Goal: Task Accomplishment & Management: Manage account settings

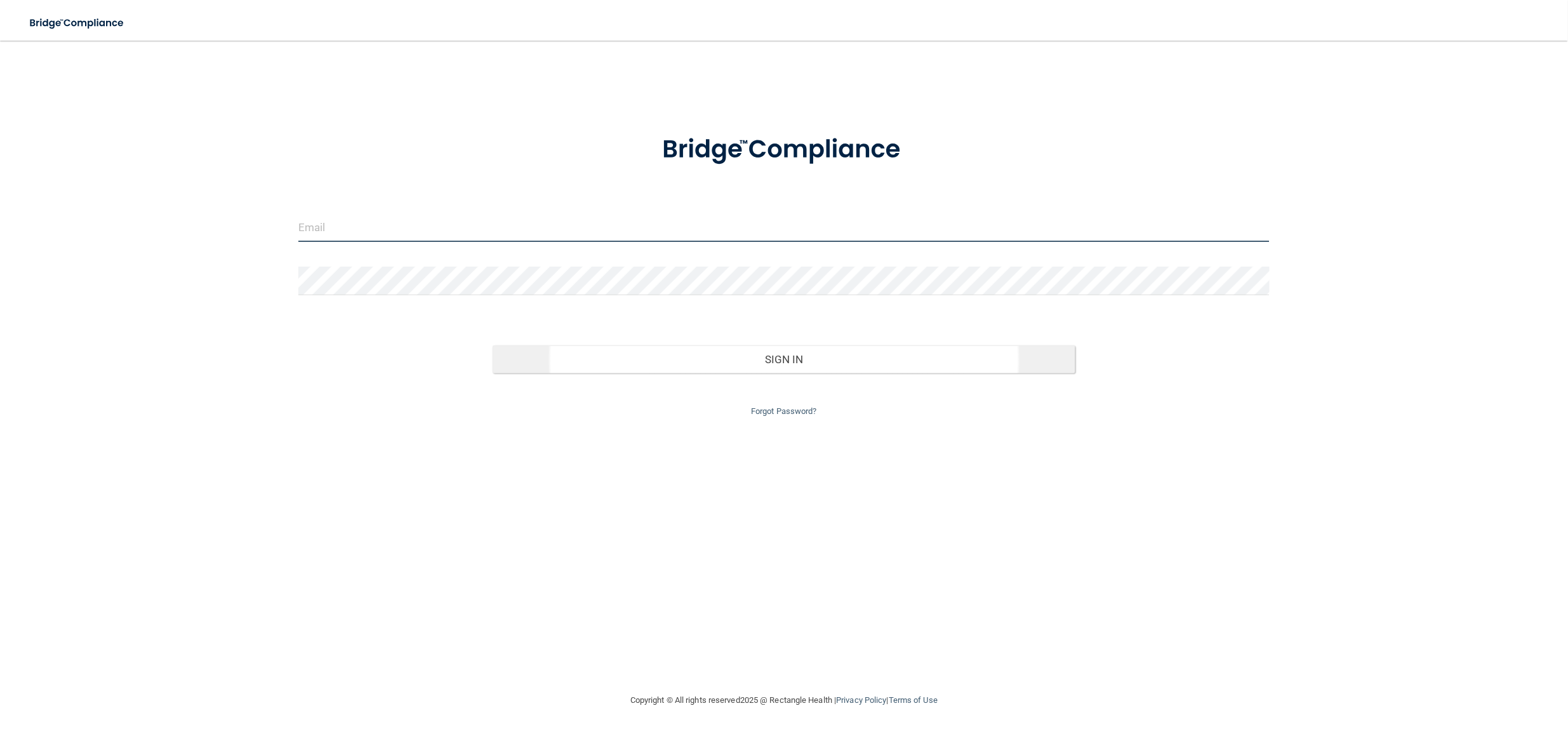
type input "[EMAIL_ADDRESS][DOMAIN_NAME]"
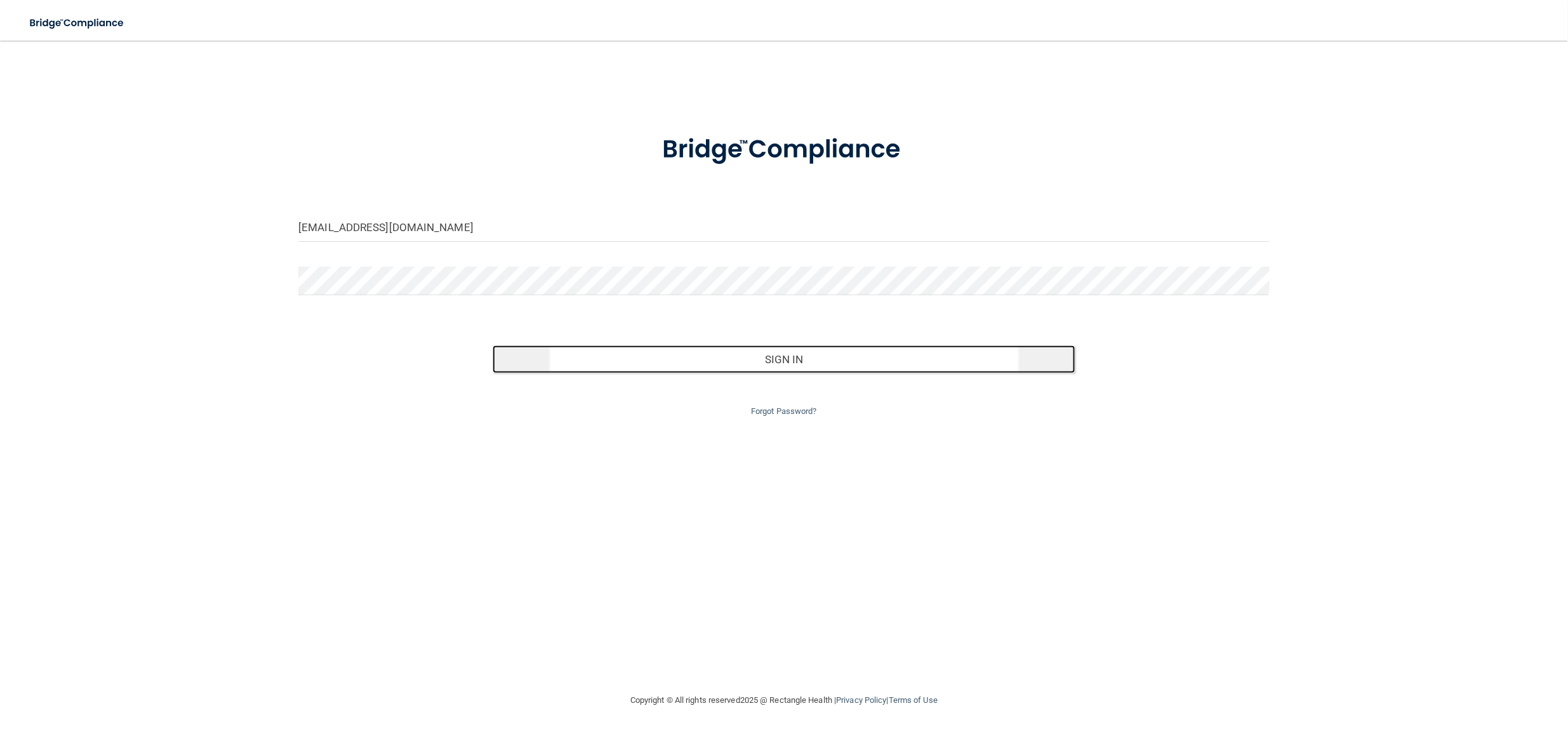
click at [603, 366] on button "Sign In" at bounding box center [784, 359] width 583 height 28
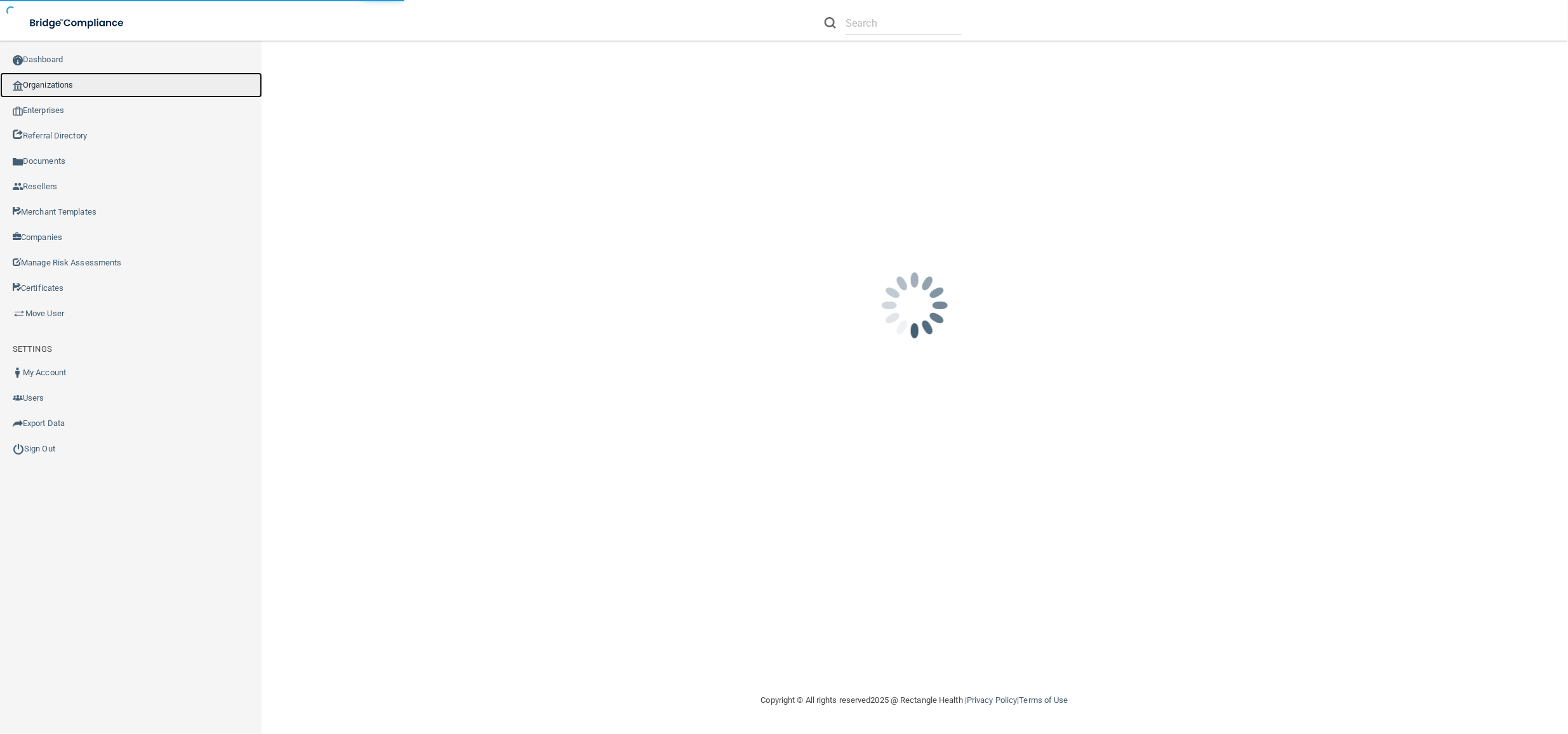
click at [74, 82] on link "Organizations" at bounding box center [131, 85] width 262 height 26
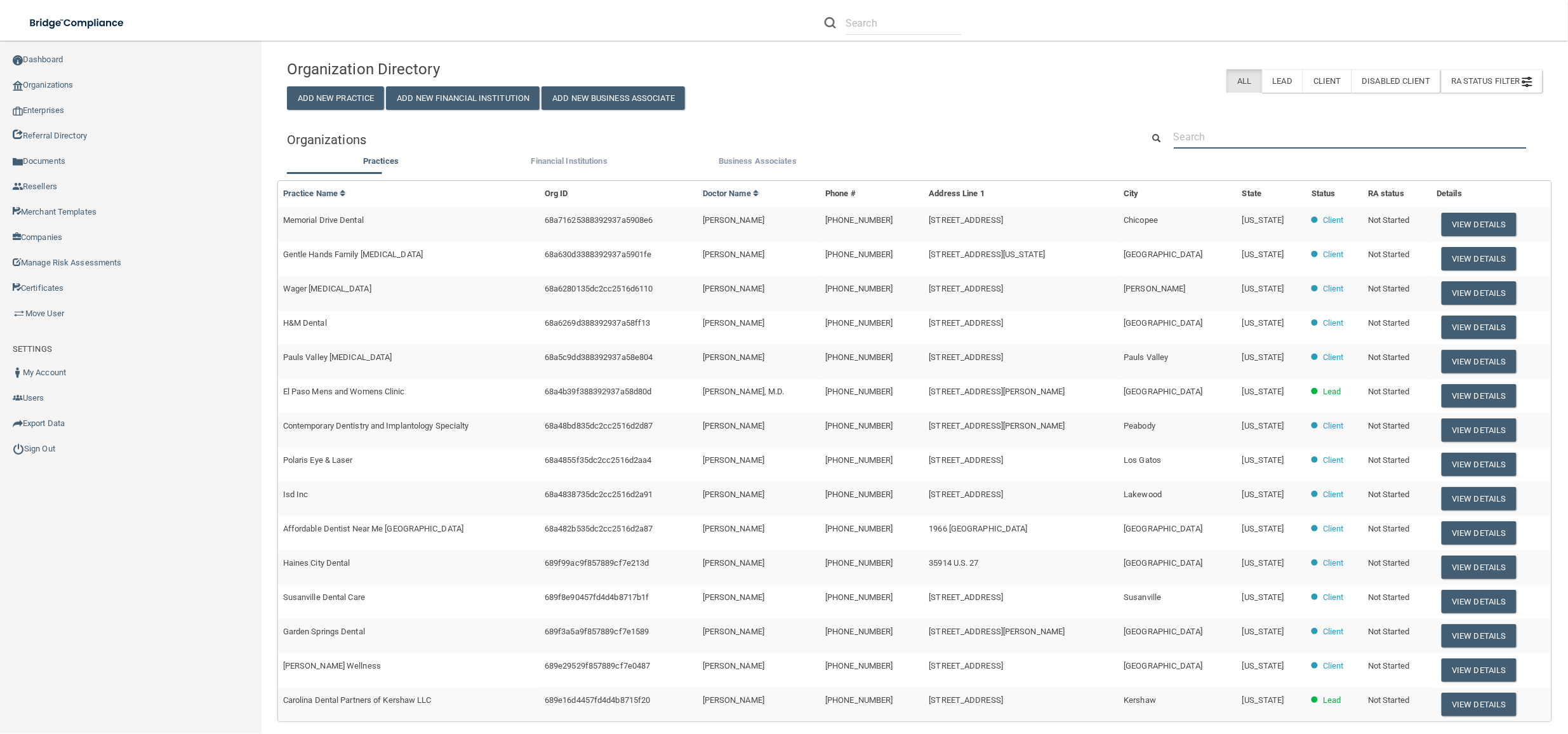
click at [1228, 139] on input "text" at bounding box center [1350, 137] width 353 height 24
paste input "[PERSON_NAME][EMAIL_ADDRESS][PERSON_NAME][DOMAIN_NAME]"
type input "[PERSON_NAME][EMAIL_ADDRESS][PERSON_NAME][DOMAIN_NAME]"
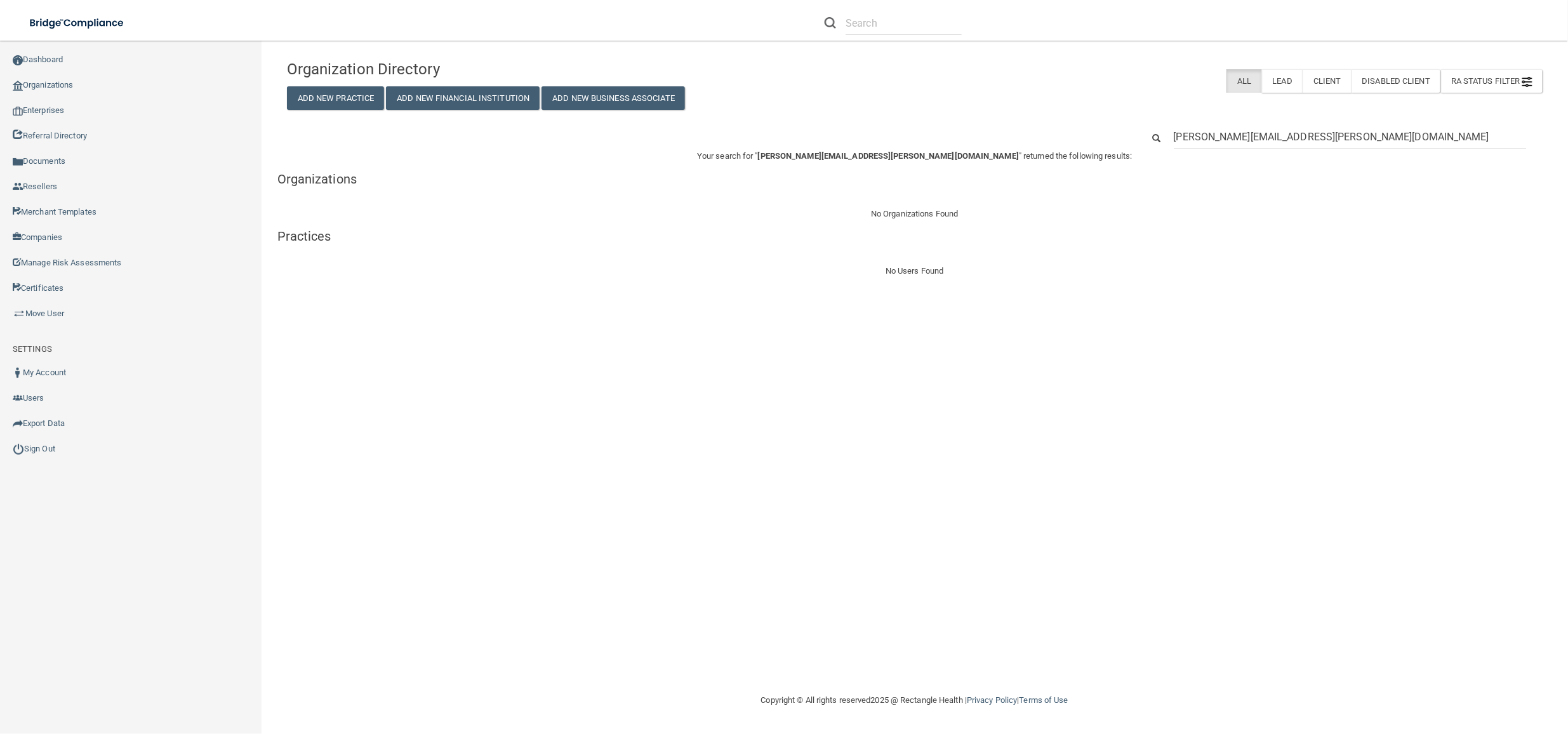
click at [580, 216] on div "No Organizations Found" at bounding box center [915, 214] width 1275 height 16
click at [1317, 131] on input "[PERSON_NAME][EMAIL_ADDRESS][PERSON_NAME][DOMAIN_NAME]" at bounding box center [1350, 137] width 353 height 24
paste input "[GEOGRAPHIC_DATA] Headquarter [GEOGRAPHIC_DATA]"
click at [1277, 135] on input "[GEOGRAPHIC_DATA] Headquarter [GEOGRAPHIC_DATA]" at bounding box center [1350, 137] width 353 height 24
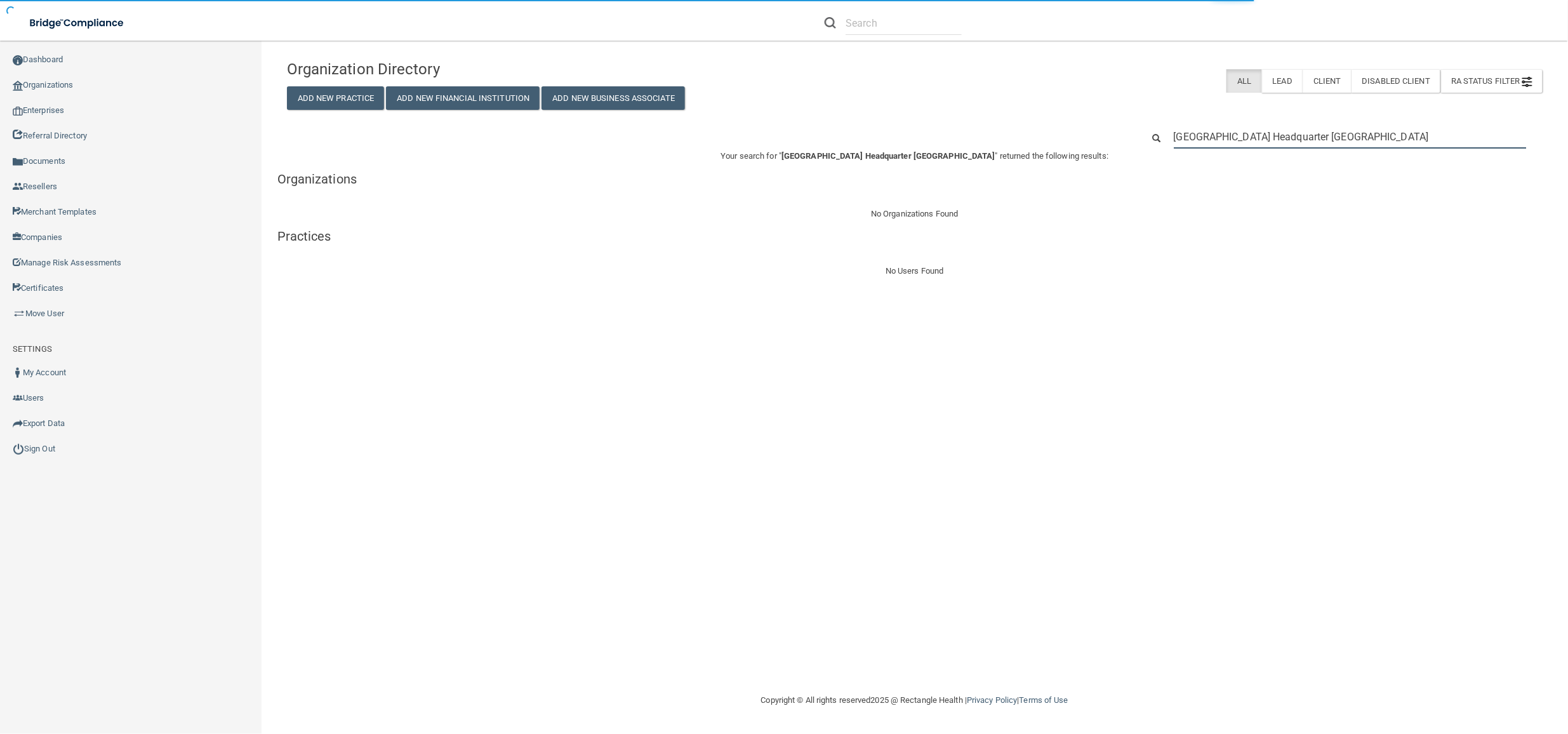
type input "[GEOGRAPHIC_DATA]"
drag, startPoint x: 1378, startPoint y: 131, endPoint x: 1276, endPoint y: 139, distance: 102.3
click at [1276, 139] on input "[GEOGRAPHIC_DATA] Headquarter [GEOGRAPHIC_DATA]" at bounding box center [1350, 137] width 353 height 24
type input "[GEOGRAPHIC_DATA]"
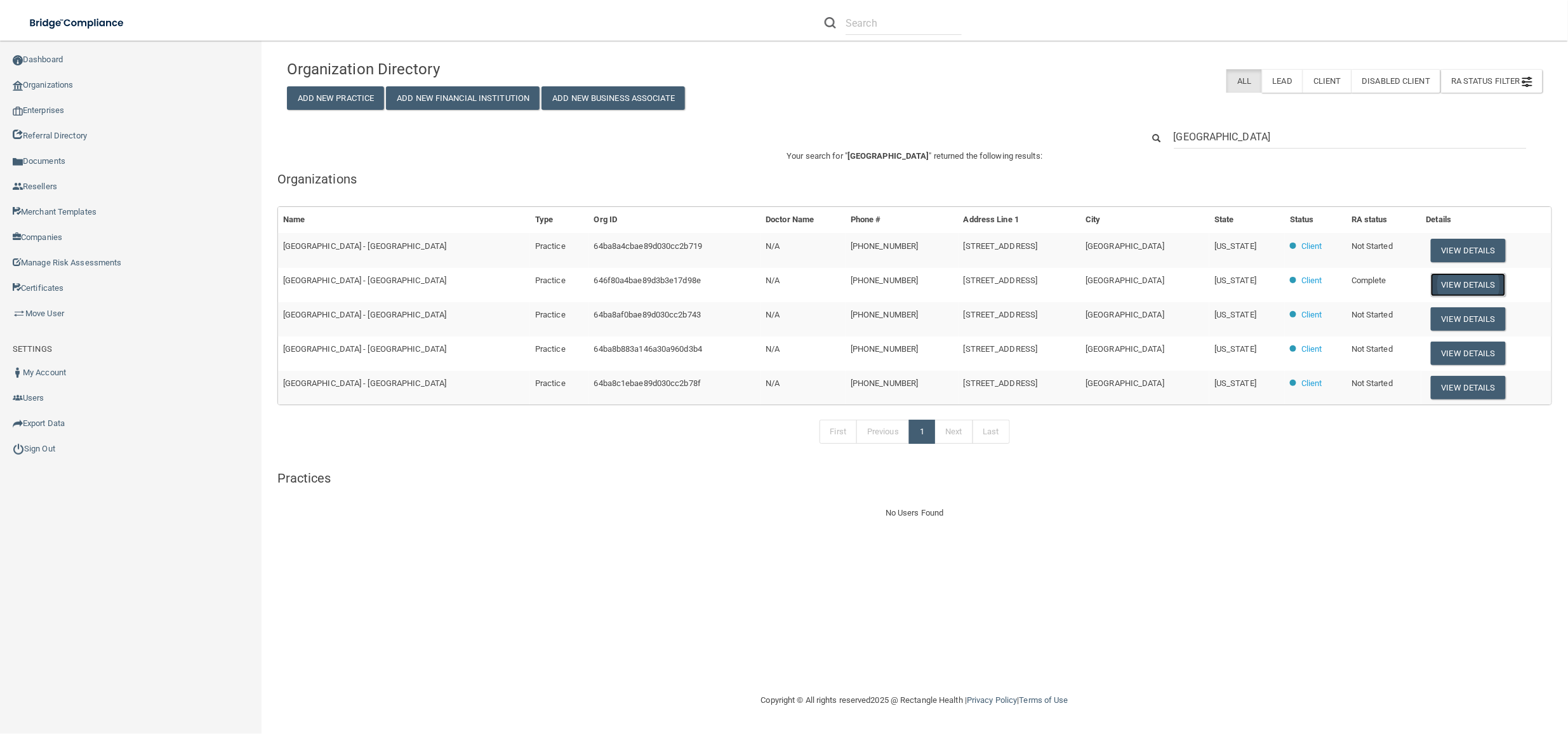
click at [1491, 278] on button "View Details" at bounding box center [1469, 285] width 75 height 24
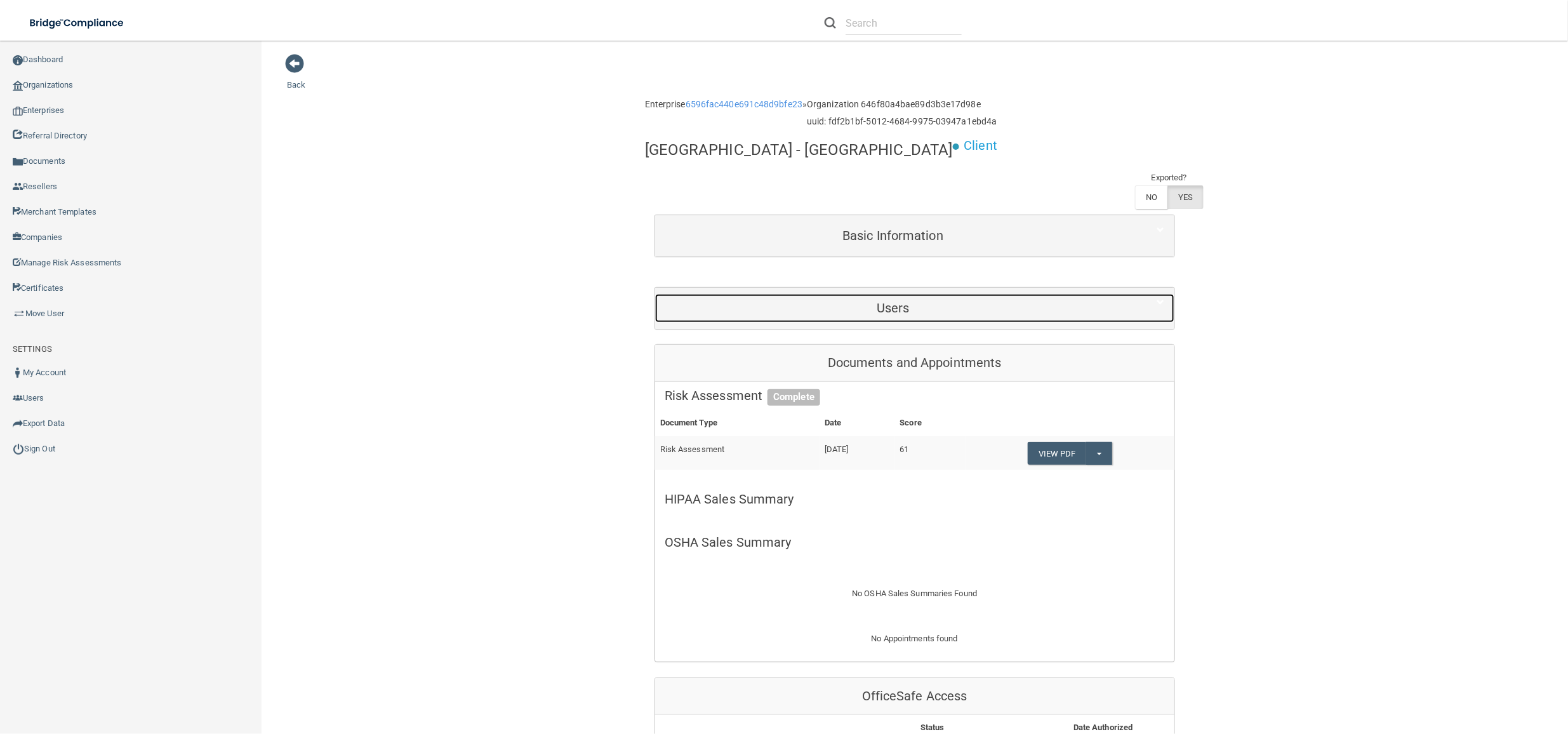
click at [908, 303] on h5 "Users" at bounding box center [894, 308] width 457 height 14
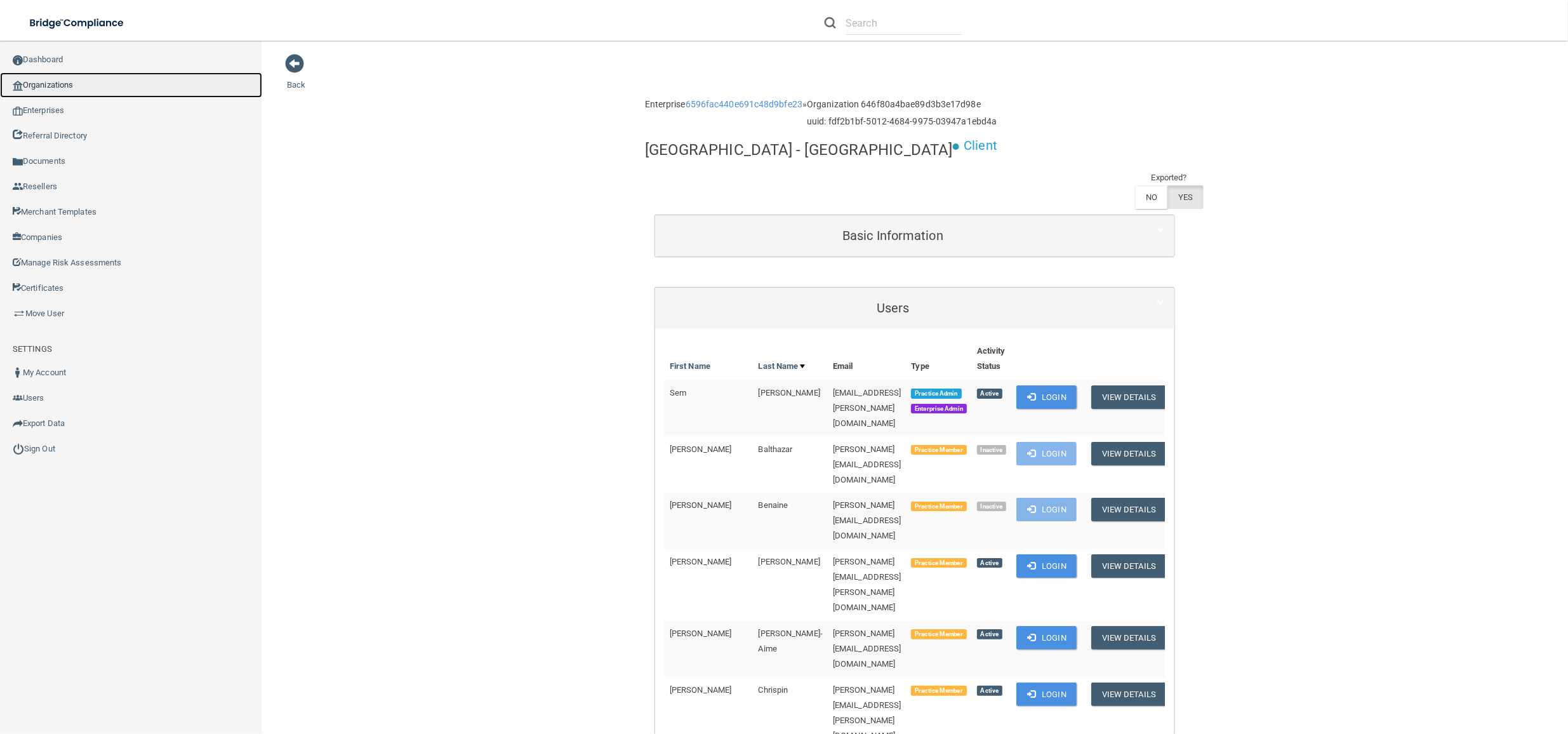
click at [72, 74] on link "Organizations" at bounding box center [131, 85] width 262 height 26
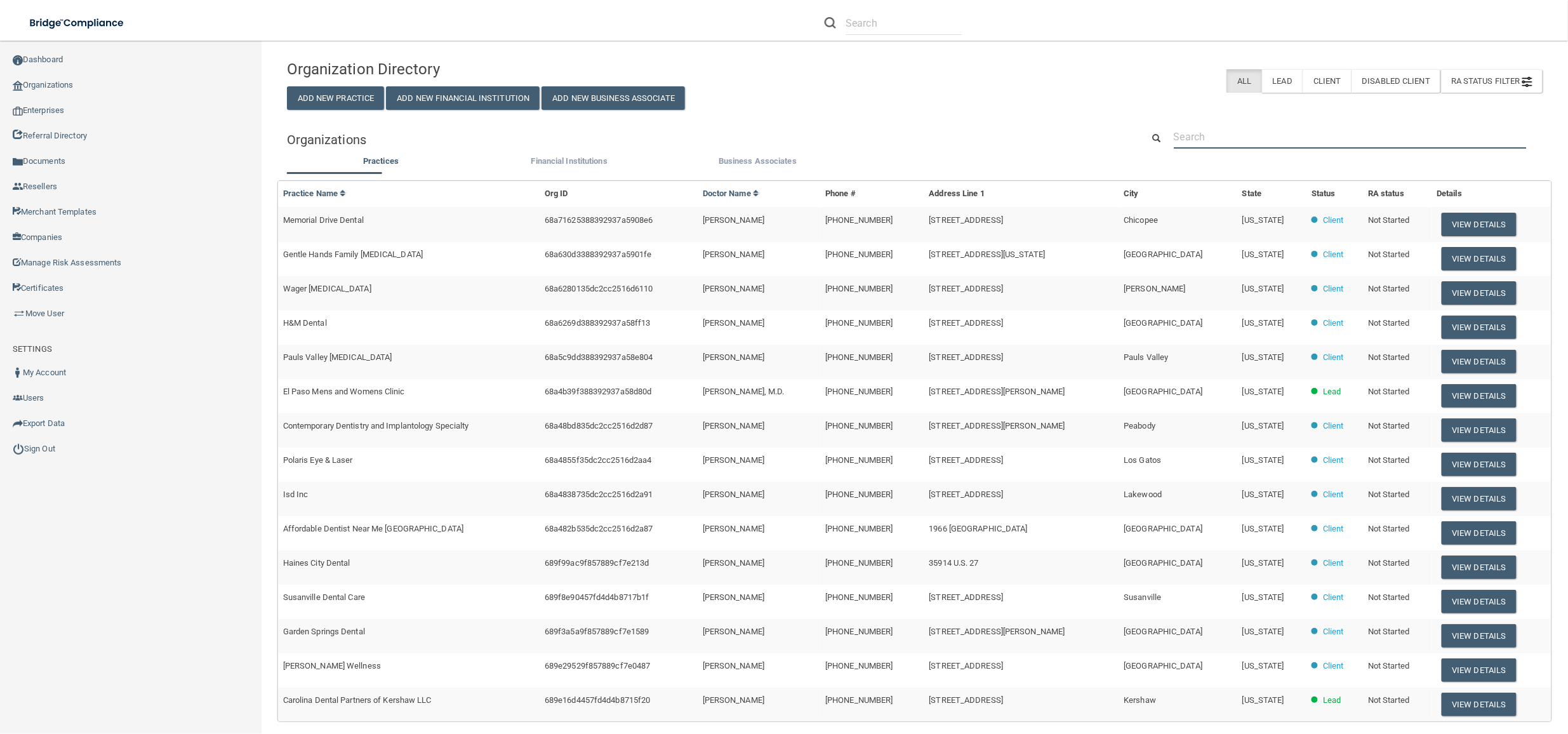
click at [1347, 132] on input "text" at bounding box center [1350, 137] width 353 height 24
paste input "midy"
type input "midy"
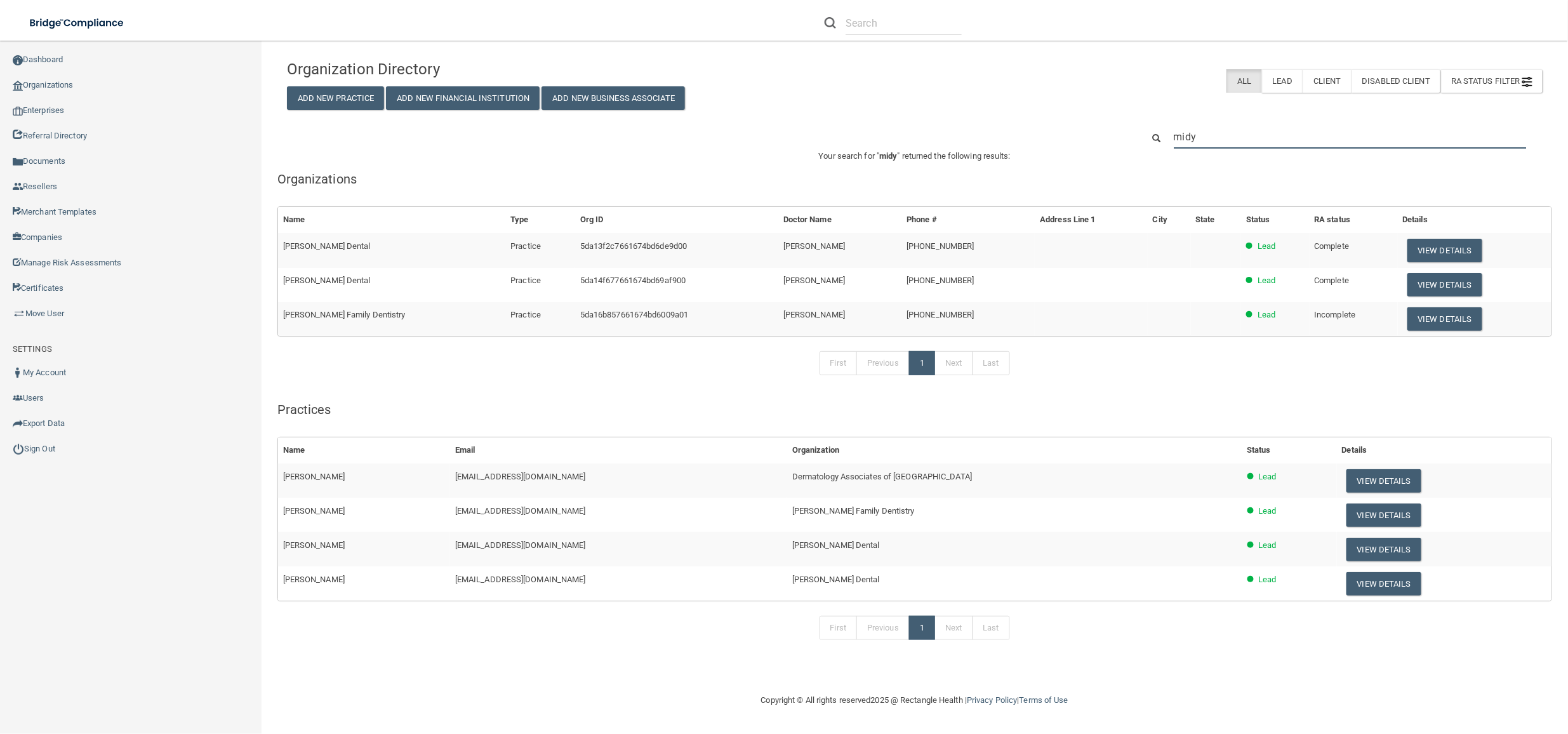
drag, startPoint x: 1266, startPoint y: 137, endPoint x: 1255, endPoint y: 136, distance: 11.0
click at [1266, 137] on input "midy" at bounding box center [1350, 137] width 353 height 24
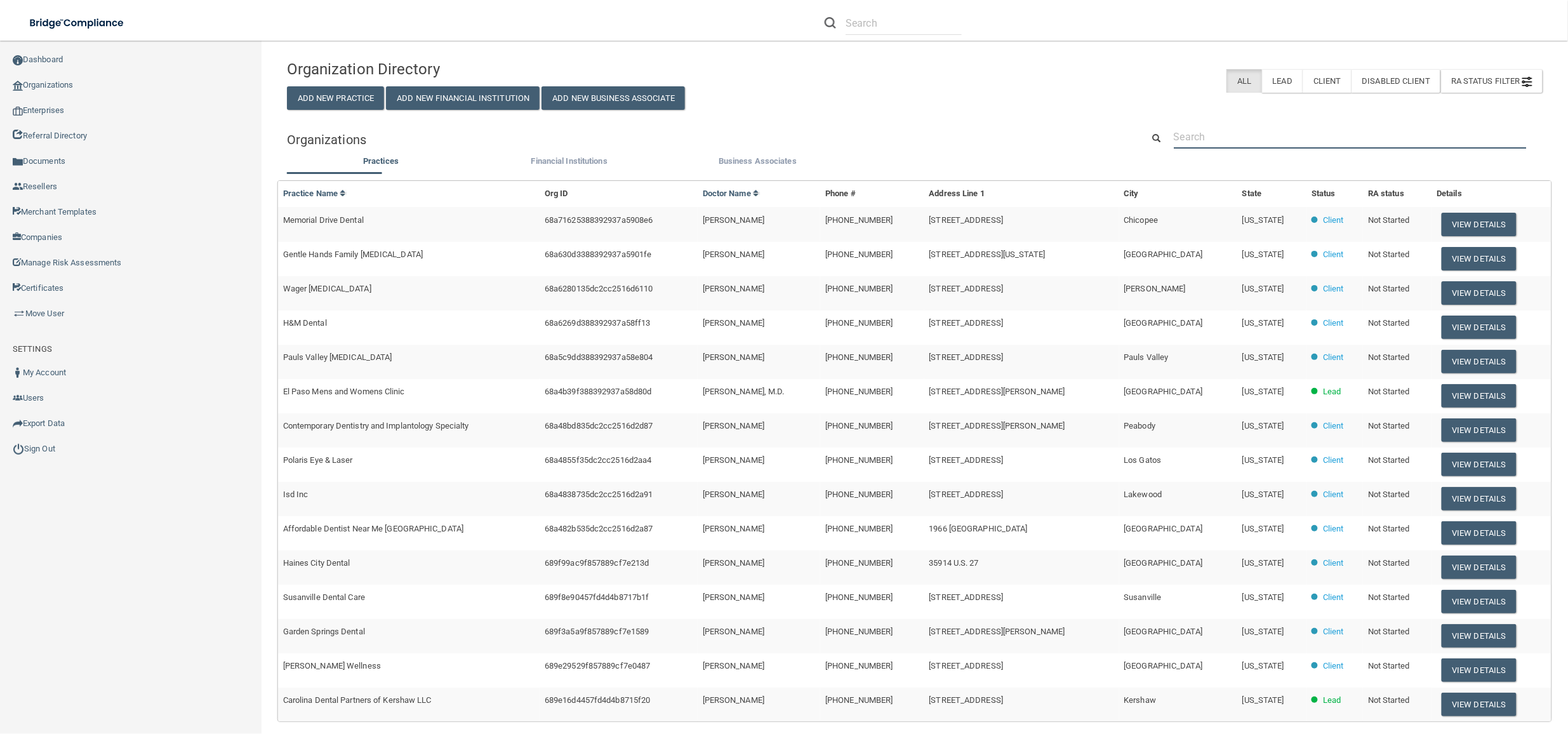
click at [1229, 139] on input "text" at bounding box center [1350, 137] width 353 height 24
paste input "[GEOGRAPHIC_DATA]"
type input "[GEOGRAPHIC_DATA]"
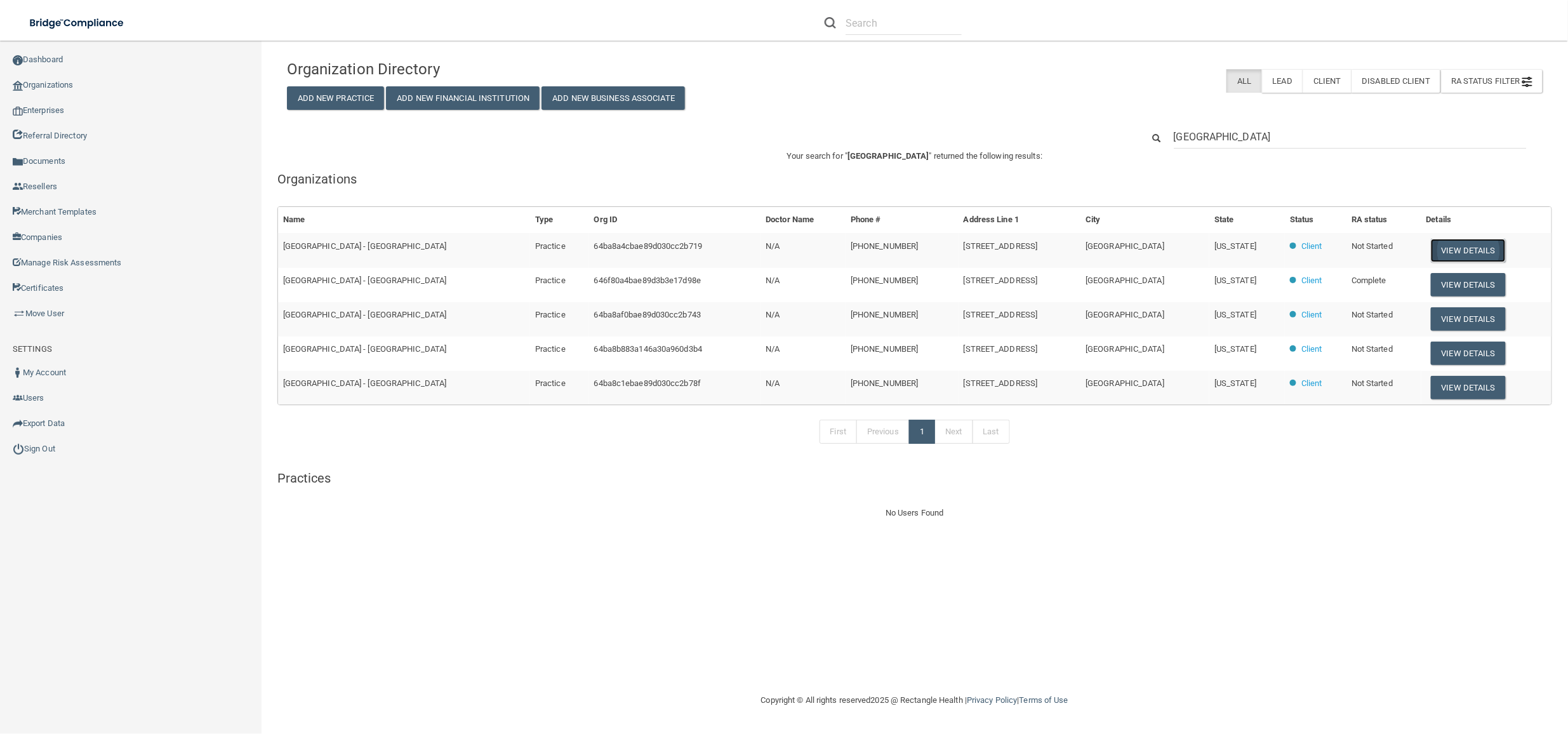
click at [1449, 252] on button "View Details" at bounding box center [1469, 250] width 75 height 24
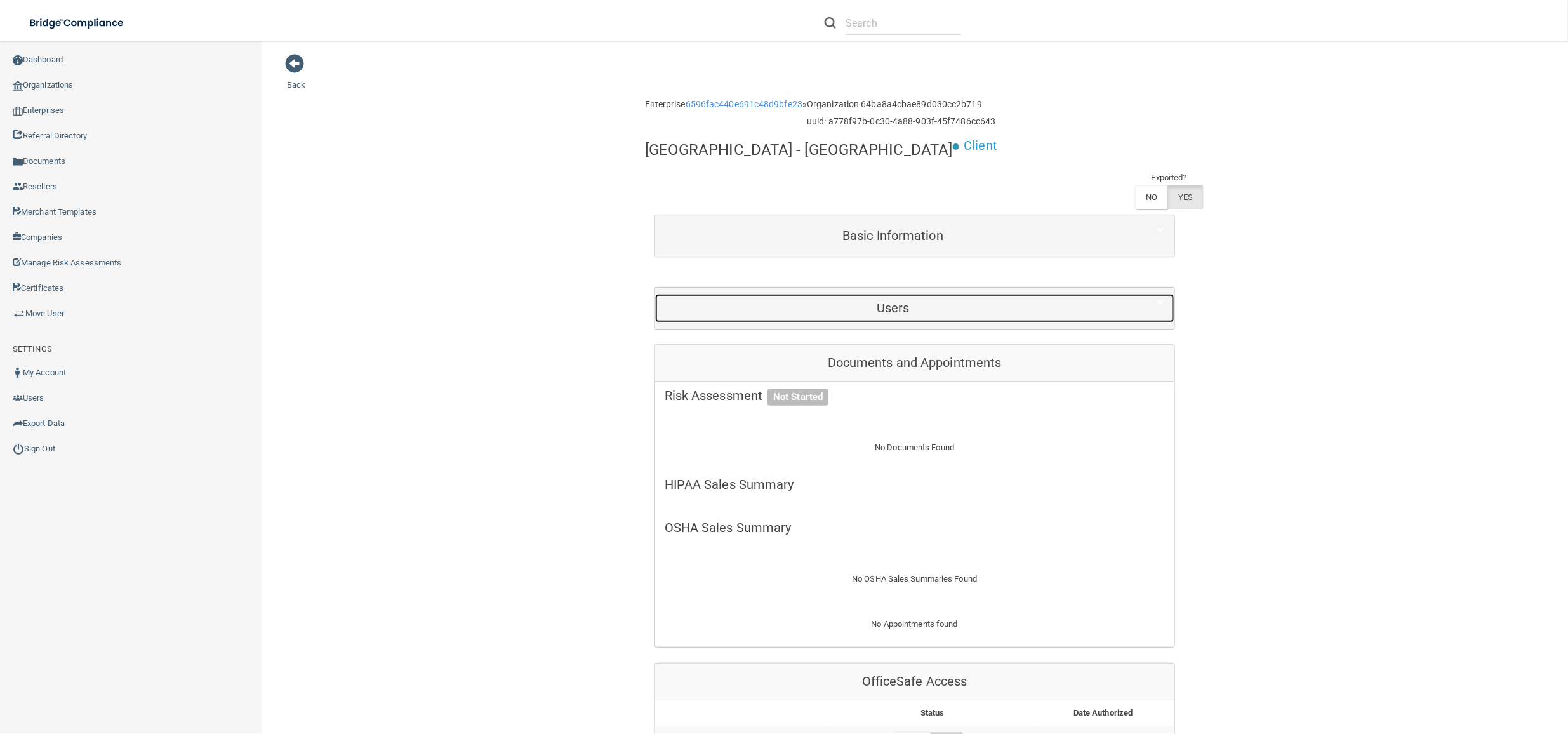
click at [933, 318] on div "Users" at bounding box center [894, 308] width 476 height 28
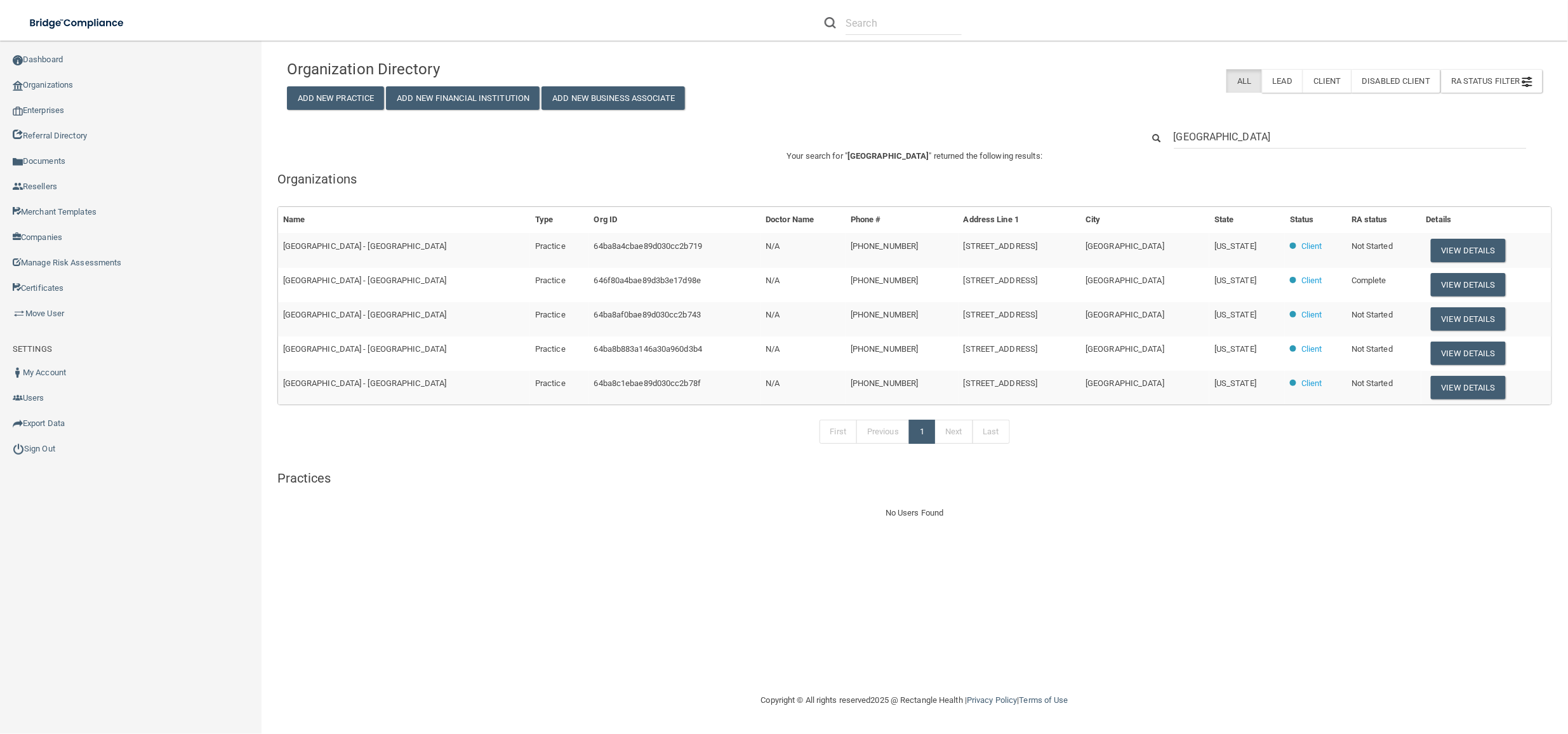
drag, startPoint x: 1469, startPoint y: 285, endPoint x: 1546, endPoint y: 281, distance: 77.1
click at [1546, 281] on td "View Details" at bounding box center [1487, 285] width 130 height 35
click at [1476, 283] on button "View Details" at bounding box center [1469, 285] width 75 height 24
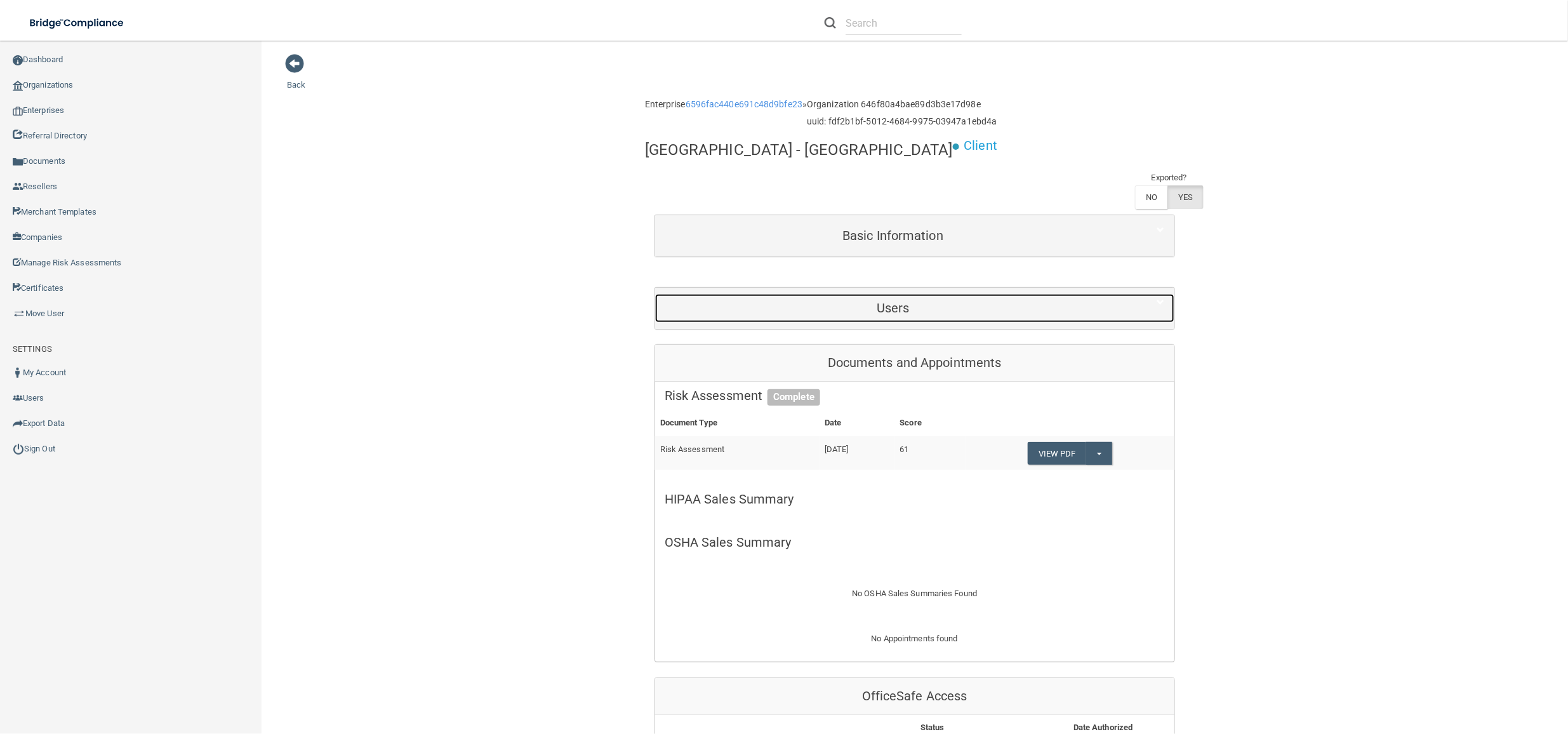
click at [750, 308] on h5 "Users" at bounding box center [894, 308] width 457 height 14
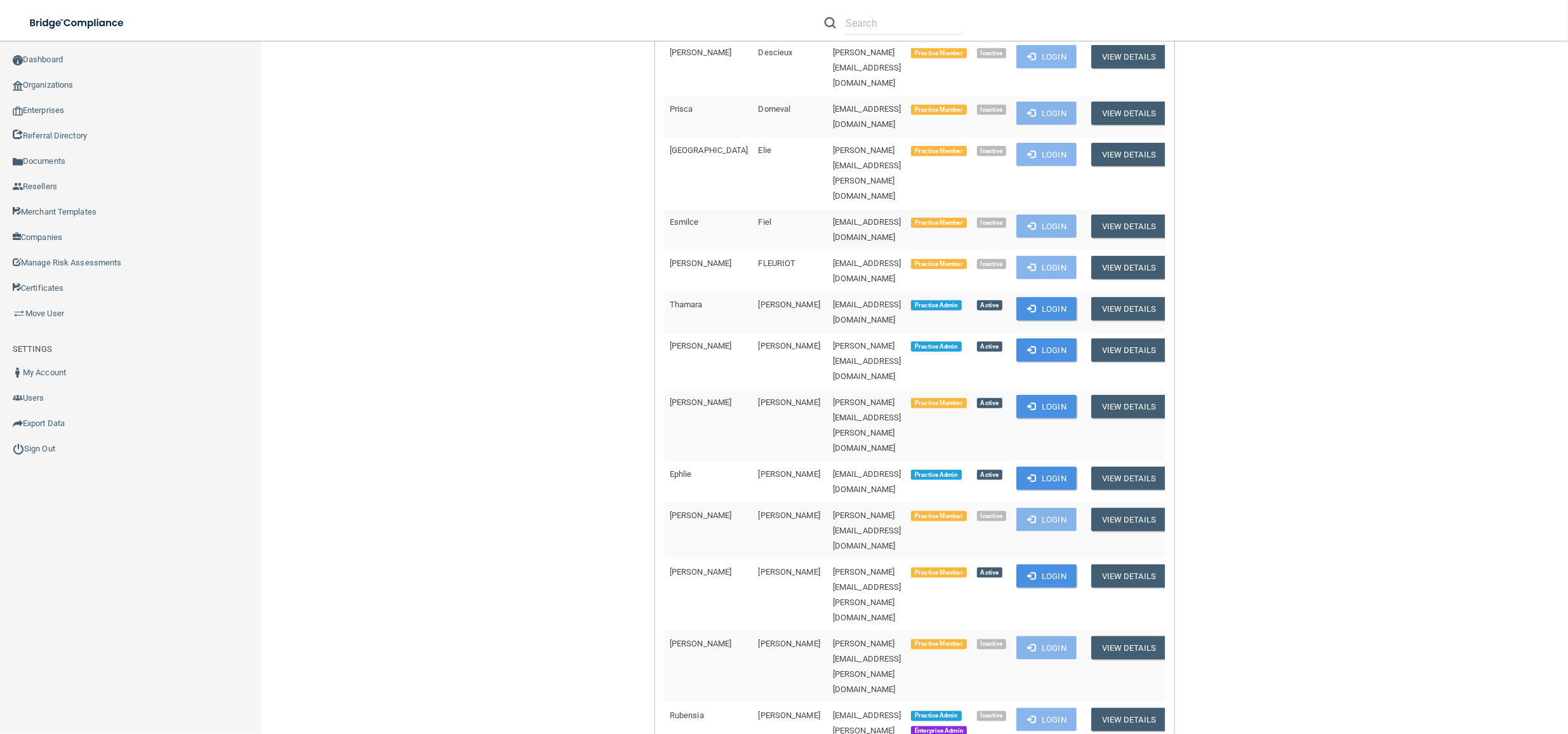
scroll to position [762, 0]
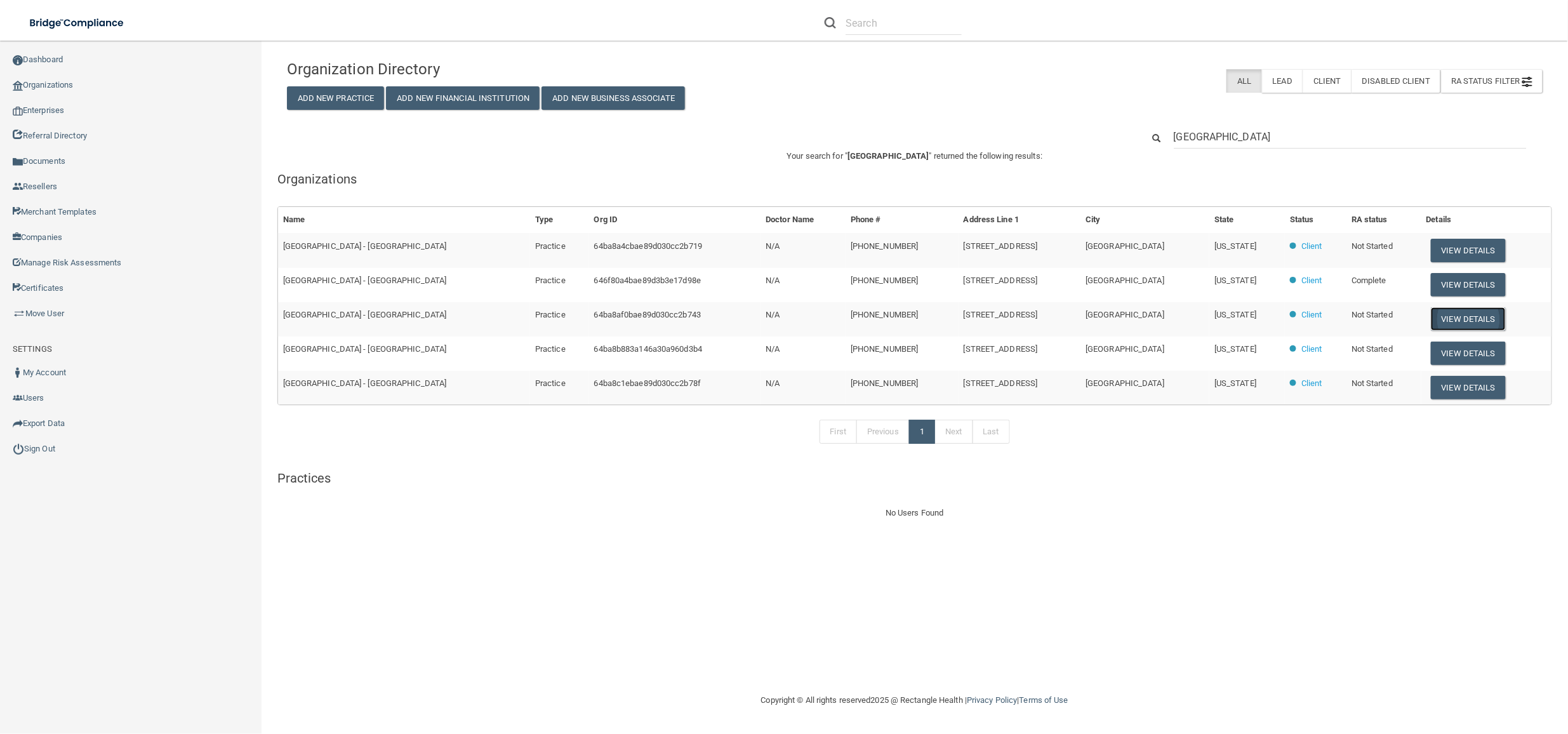
click at [1484, 319] on button "View Details" at bounding box center [1469, 319] width 75 height 24
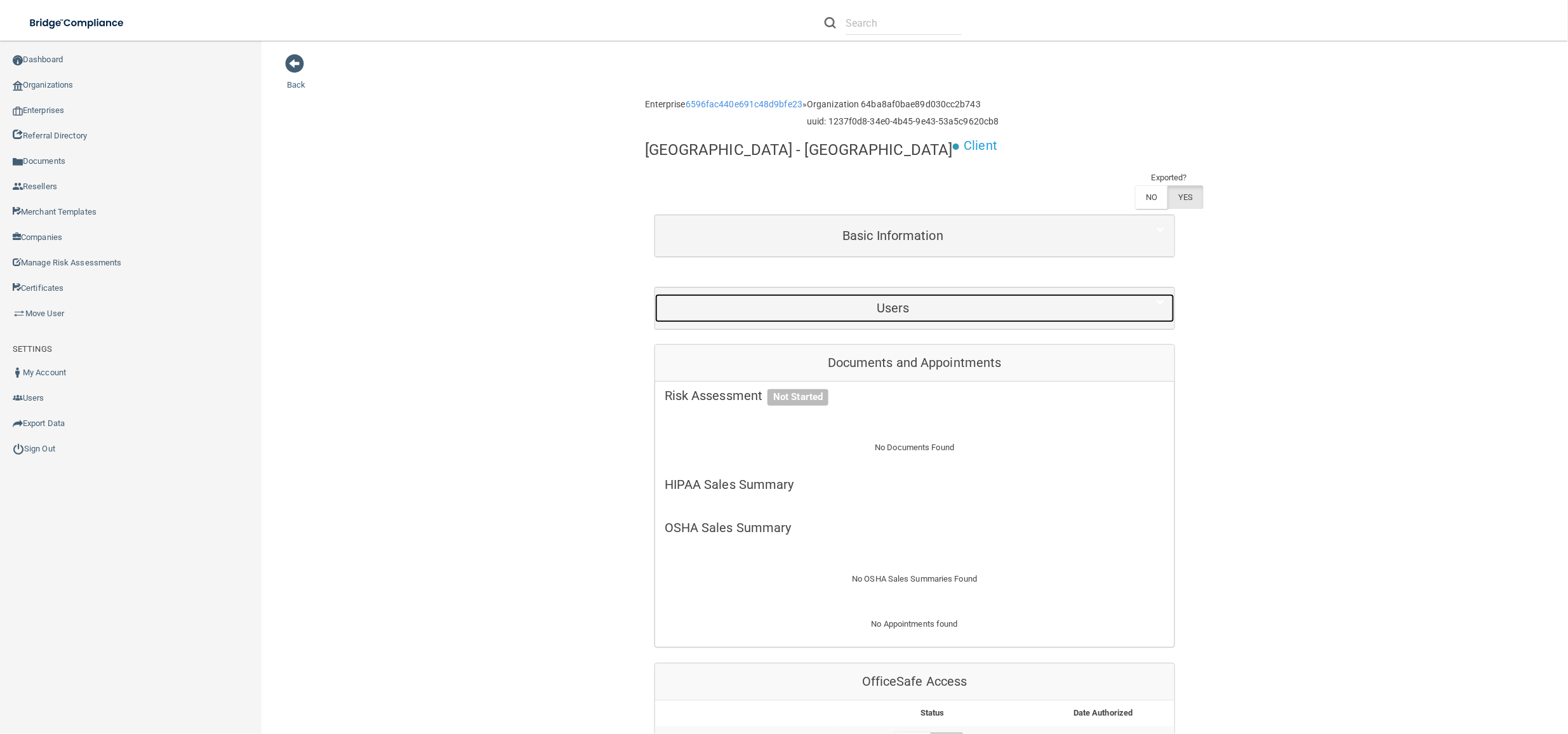
click at [785, 314] on h5 "Users" at bounding box center [894, 308] width 457 height 14
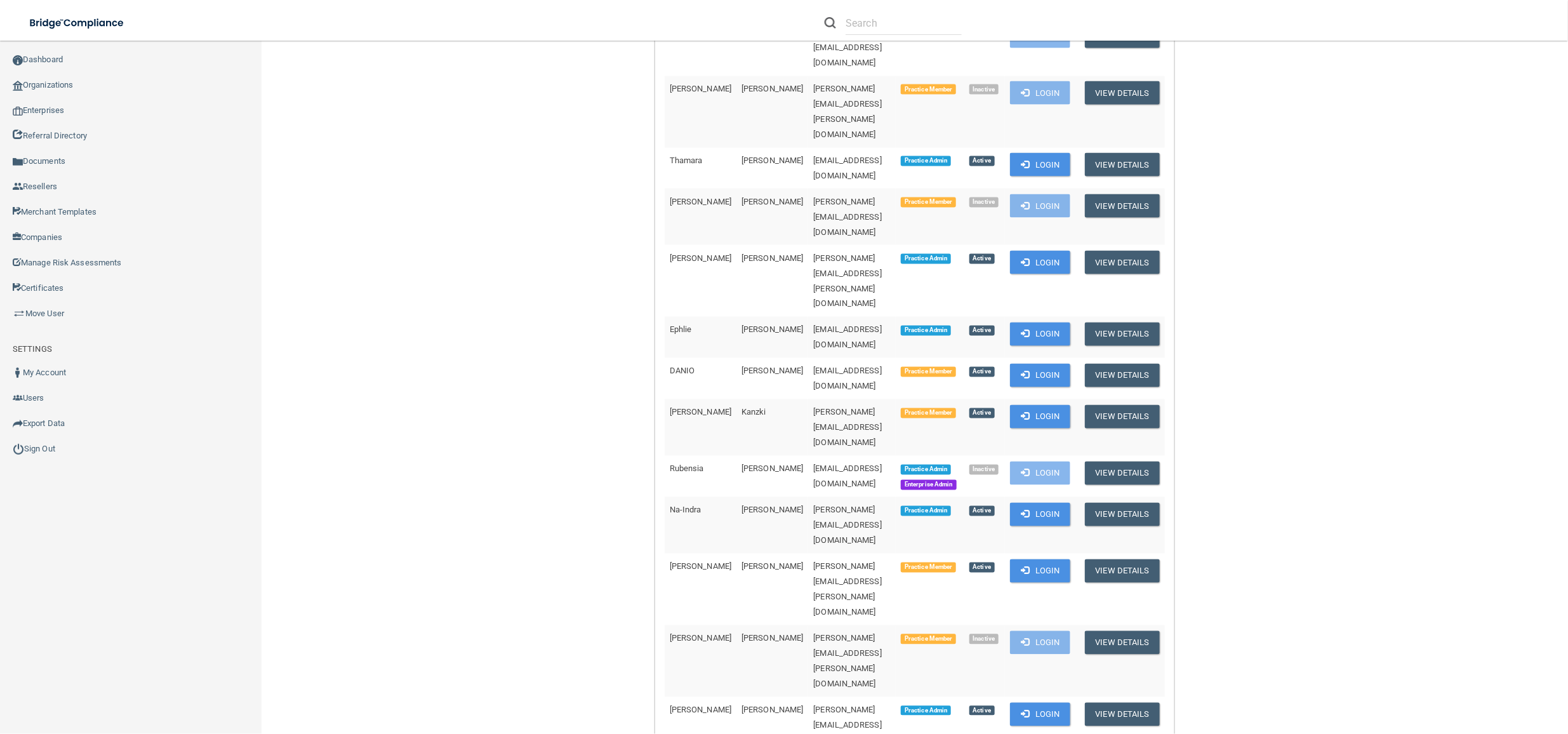
scroll to position [931, 0]
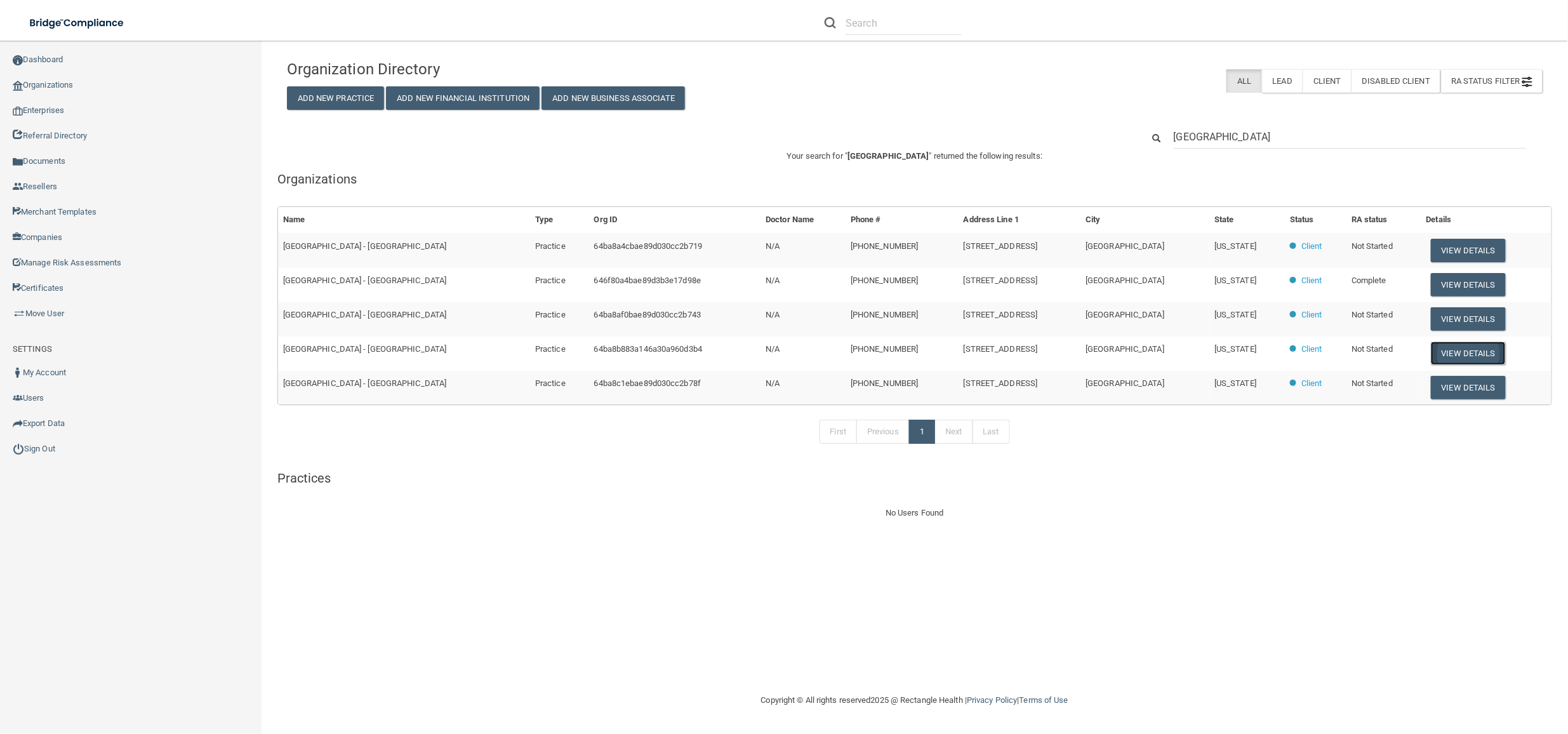
click at [1485, 351] on button "View Details" at bounding box center [1469, 353] width 75 height 24
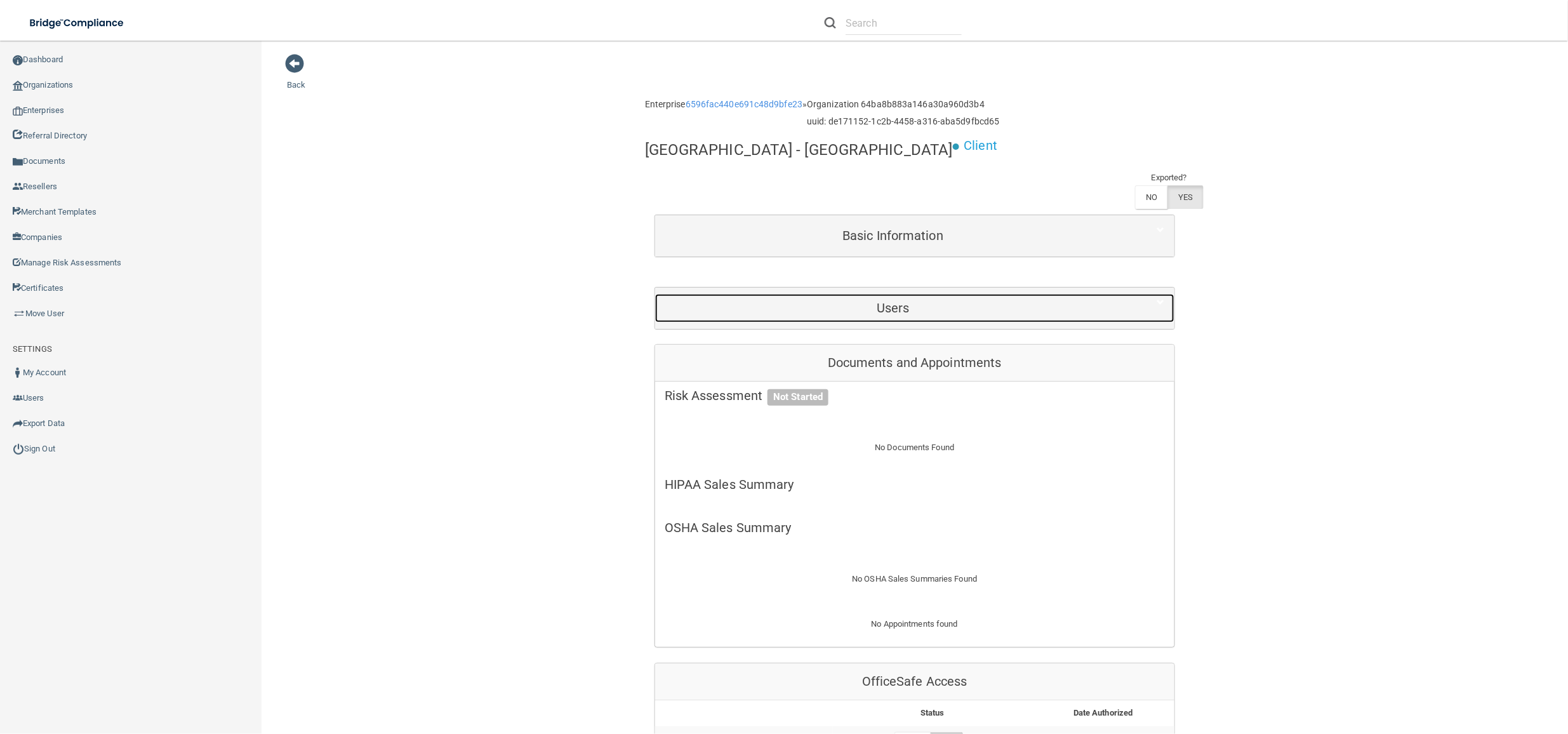
click at [900, 305] on h5 "Users" at bounding box center [894, 308] width 457 height 14
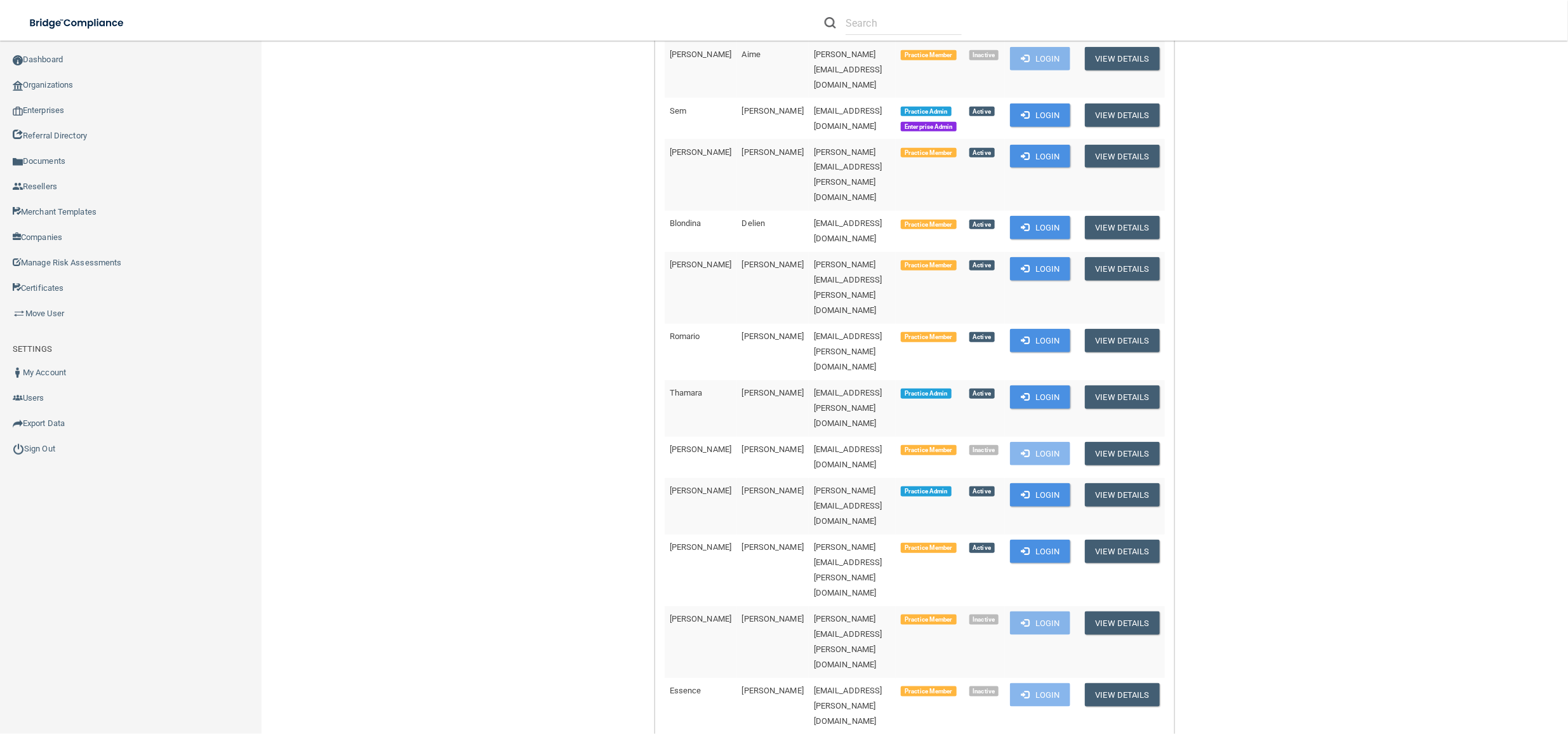
scroll to position [254, 0]
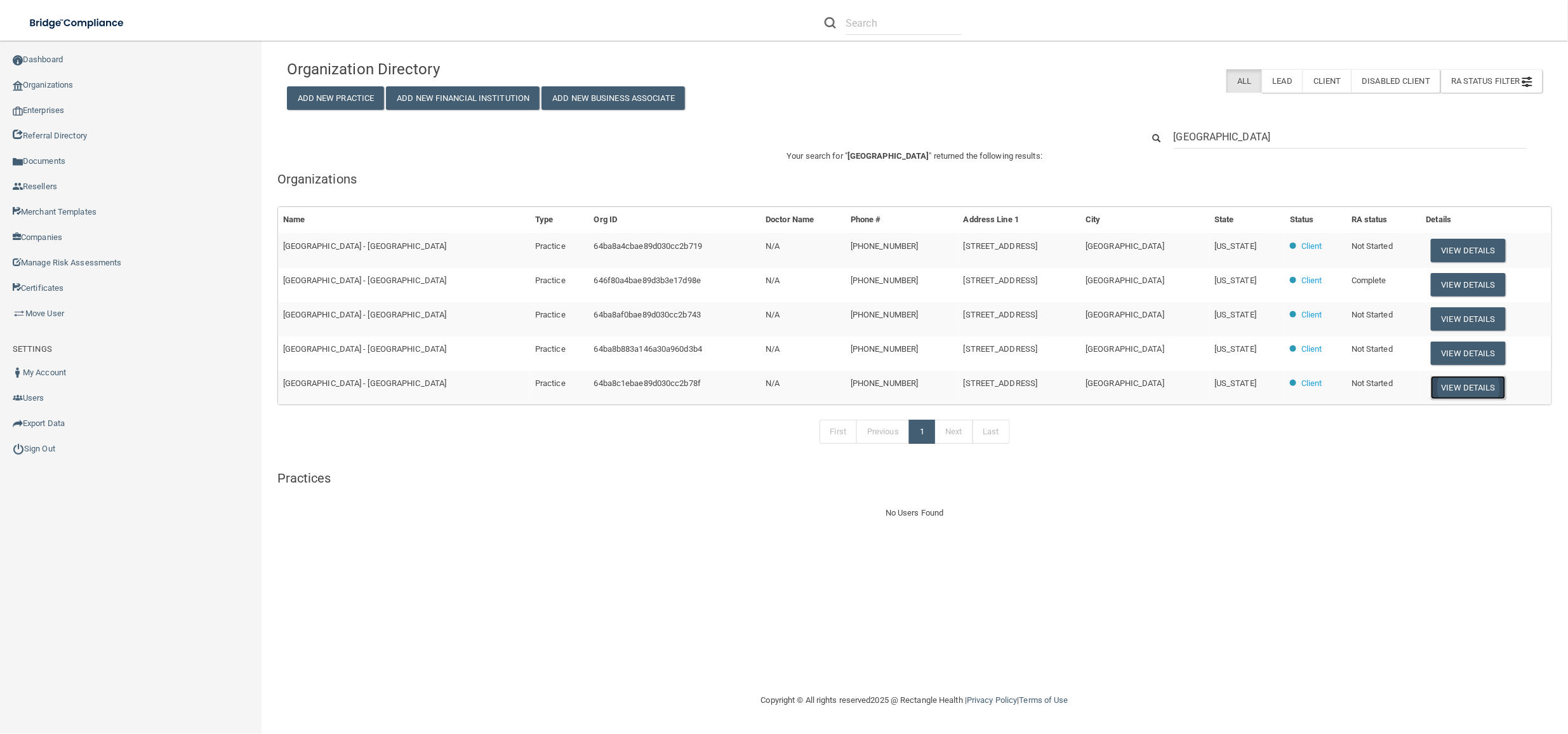
click at [1472, 387] on button "View Details" at bounding box center [1469, 388] width 75 height 24
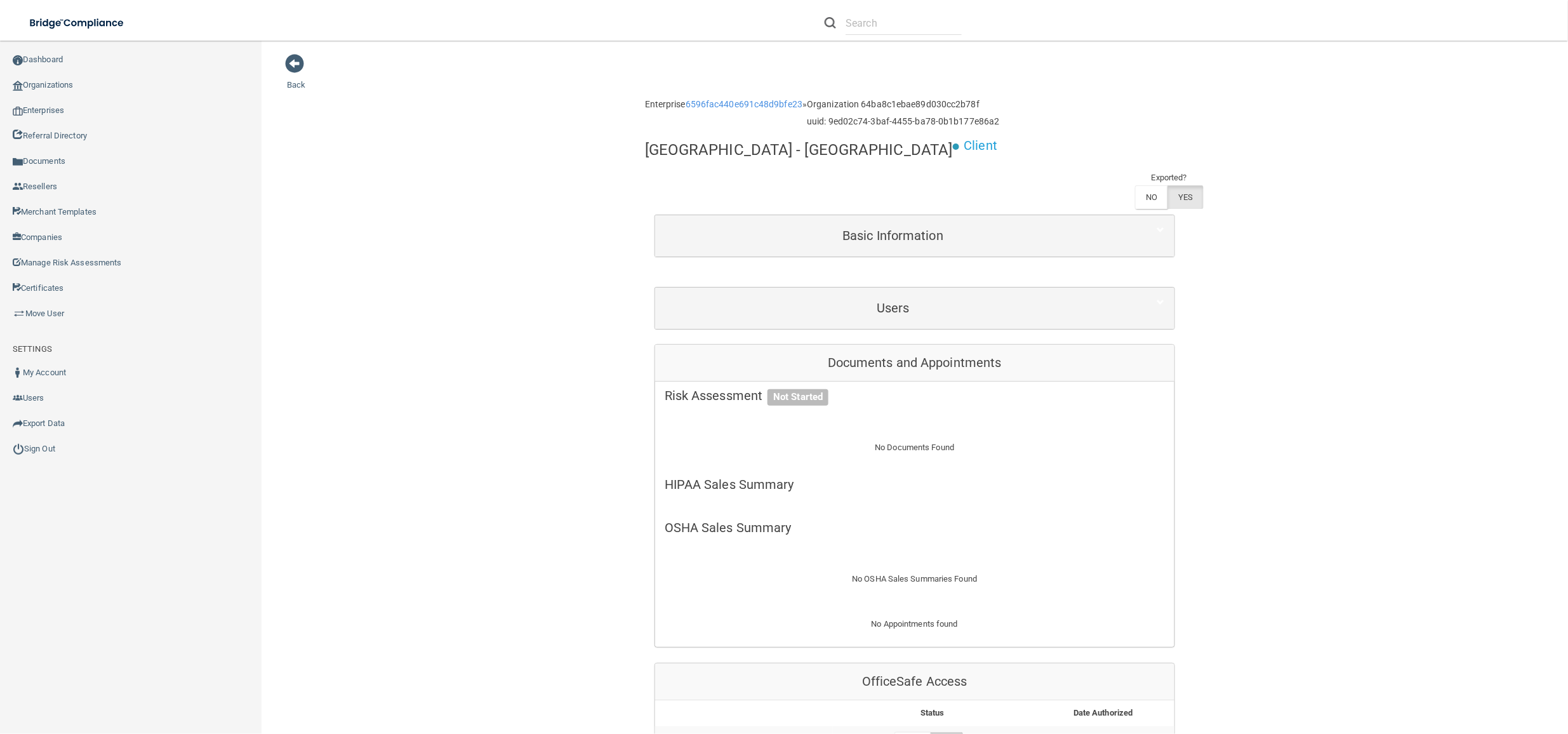
click at [838, 325] on div "Users" at bounding box center [915, 308] width 520 height 41
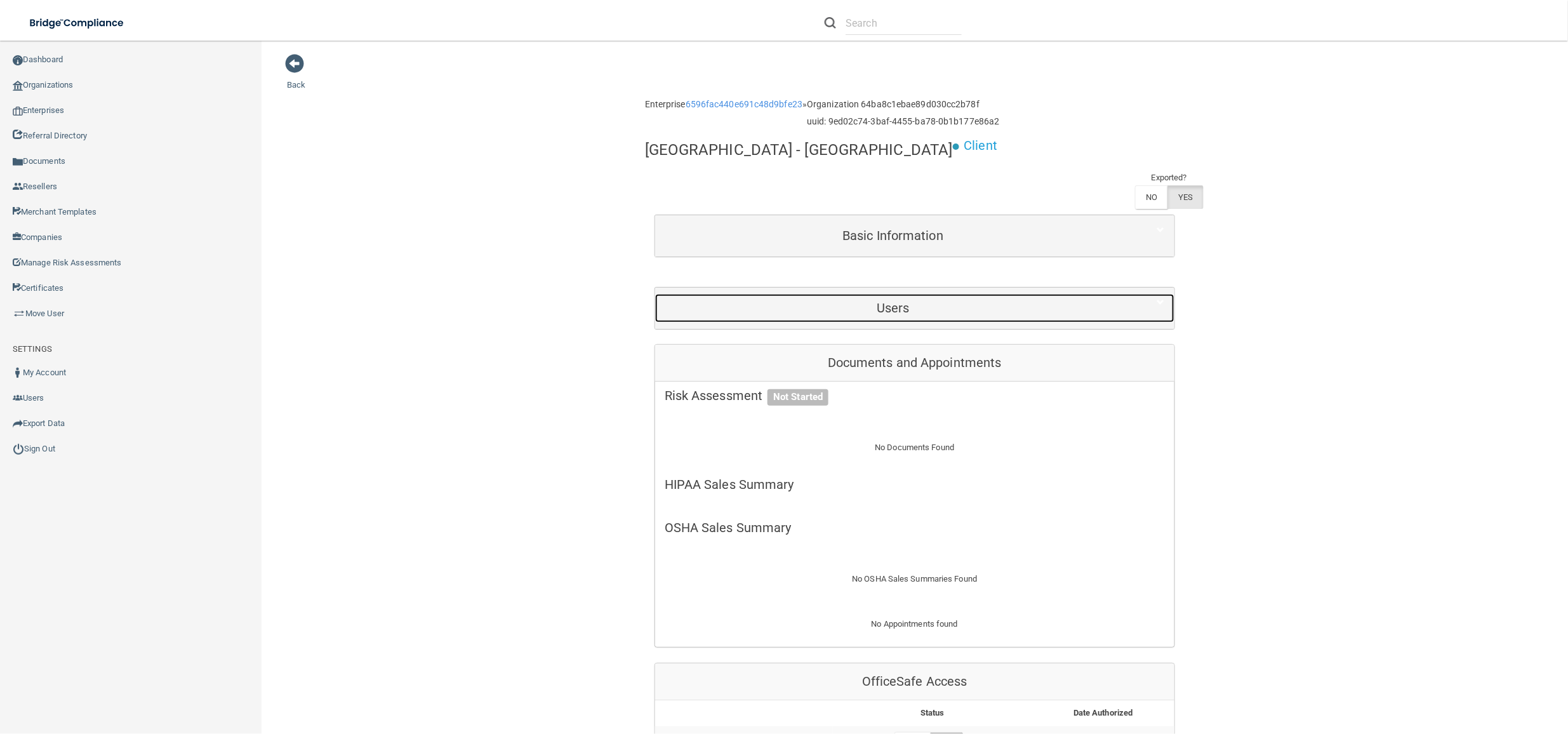
click at [721, 300] on div "Users" at bounding box center [894, 308] width 476 height 28
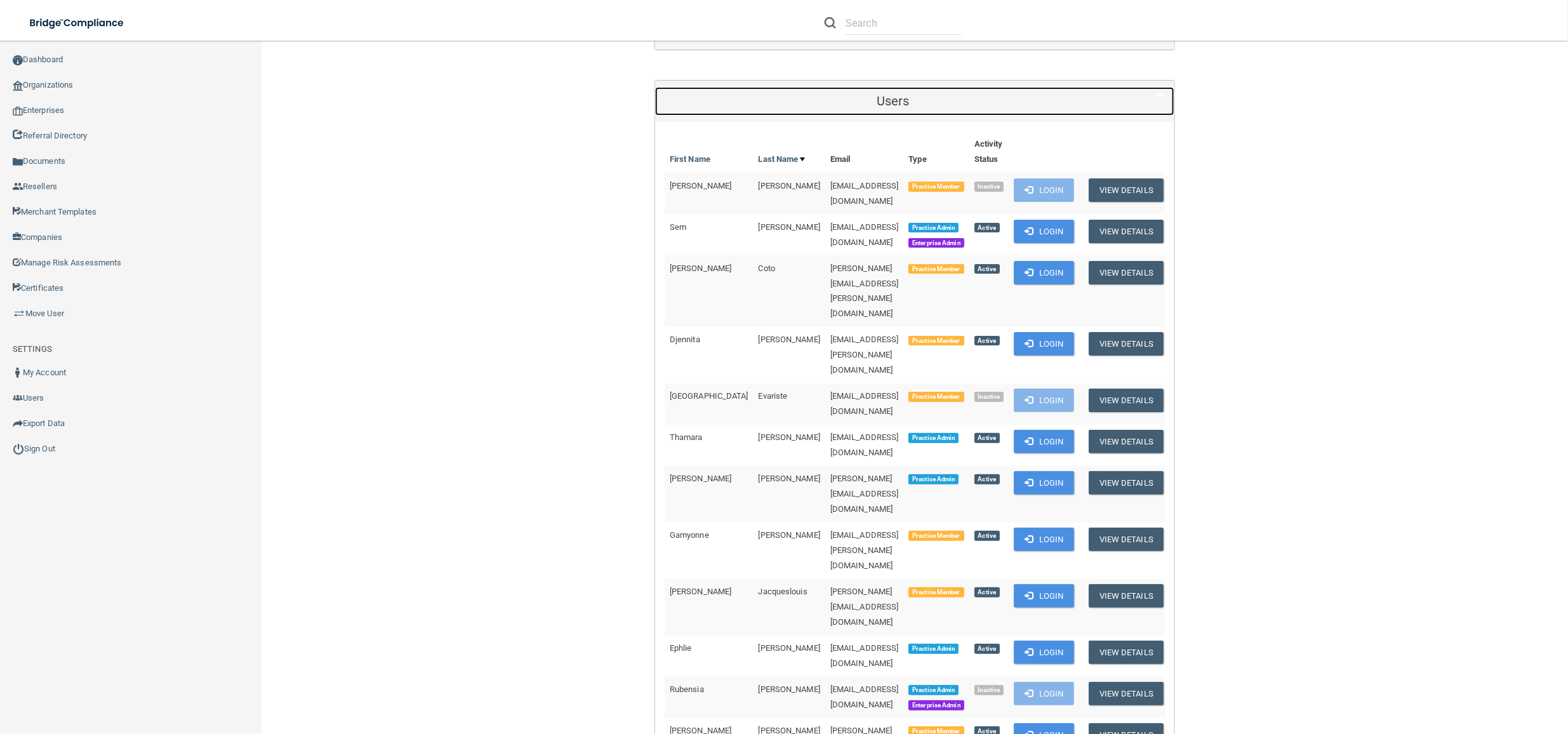
scroll to position [169, 0]
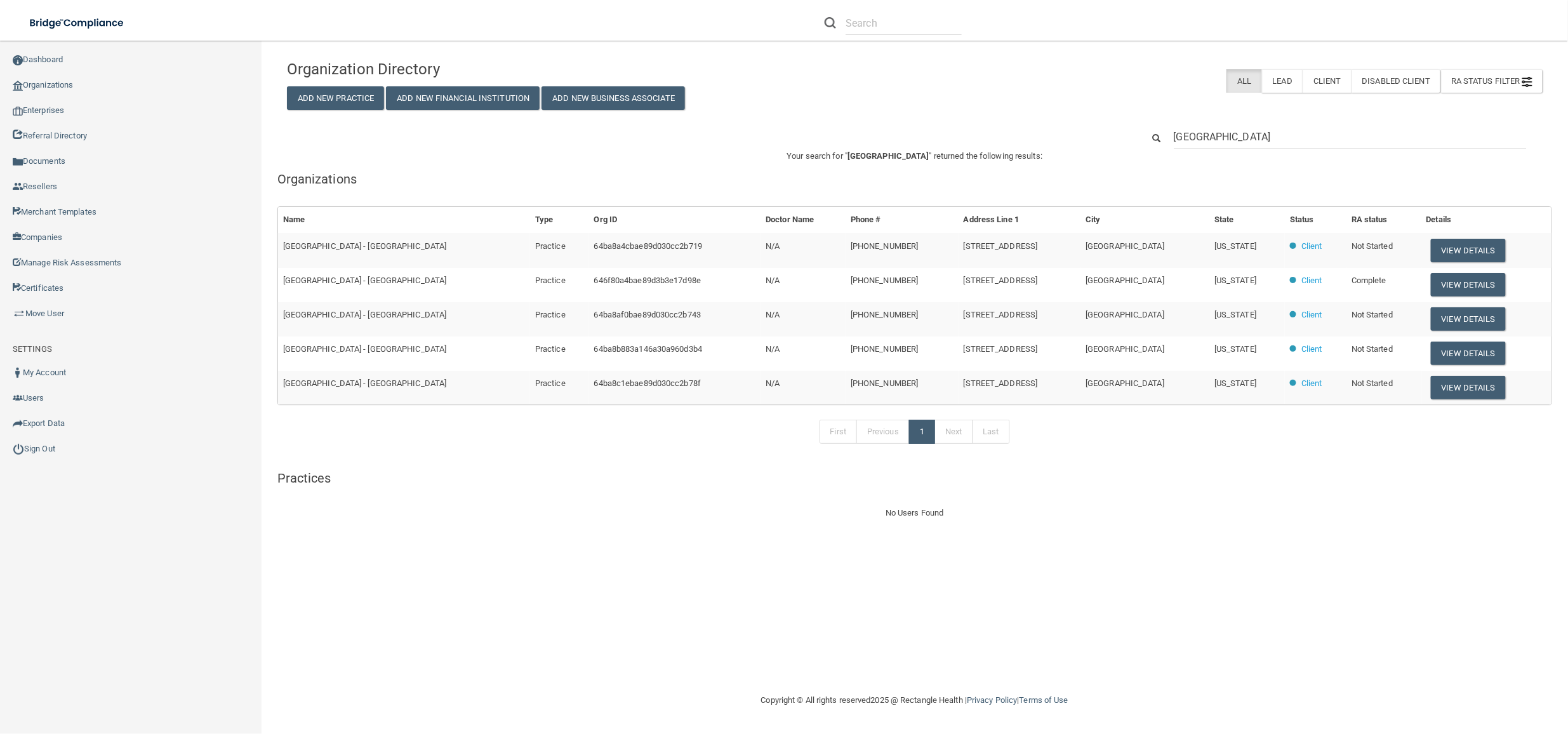
click at [595, 485] on h5 "Practices" at bounding box center [915, 478] width 1275 height 14
